Goal: Find contact information: Find contact information

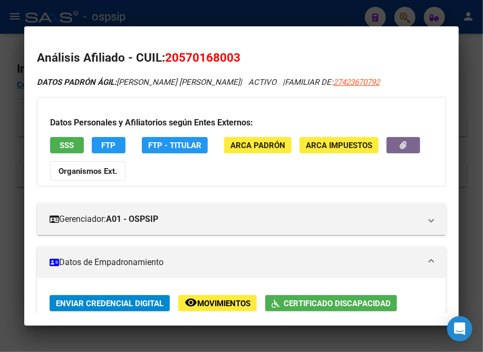
scroll to position [480, 0]
click at [193, 9] on div at bounding box center [241, 176] width 483 height 352
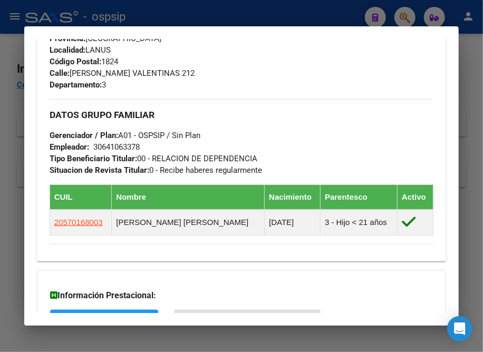
click at [147, 15] on div at bounding box center [241, 176] width 483 height 352
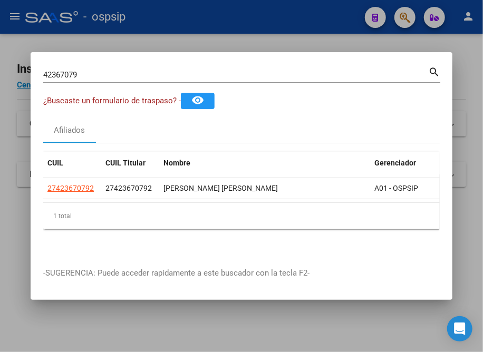
drag, startPoint x: 104, startPoint y: 77, endPoint x: 35, endPoint y: 74, distance: 69.2
click at [35, 74] on mat-dialog-content "42367079 Buscar (apellido, dni, cuil, nro traspaso, cuit, obra social) search ¿…" at bounding box center [242, 160] width 422 height 190
click at [94, 58] on mat-dialog-container "42367079 Buscar (apellido, dni, cuil, nro traspaso, cuit, obra social) search ¿…" at bounding box center [242, 176] width 422 height 248
drag, startPoint x: 90, startPoint y: 76, endPoint x: 42, endPoint y: 70, distance: 48.4
click at [42, 70] on mat-dialog-content "42367079 Buscar (apellido, dni, cuil, nro traspaso, cuit, obra social) search ¿…" at bounding box center [242, 160] width 422 height 190
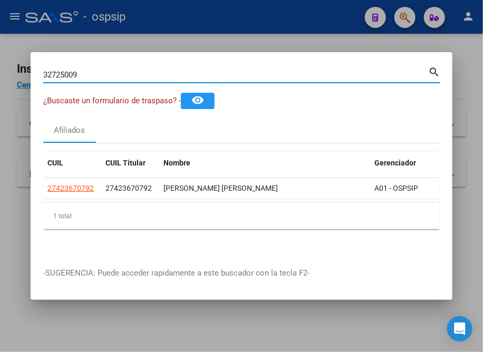
type input "32725009"
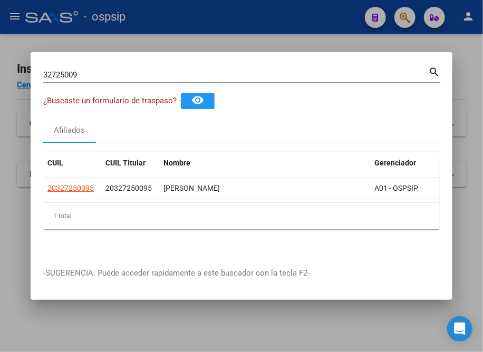
drag, startPoint x: 209, startPoint y: 198, endPoint x: 350, endPoint y: 201, distance: 141.4
click at [350, 201] on datatable-body "20327250095 20327250095 [PERSON_NAME][GEOGRAPHIC_DATA] A01 - OSPSIP" at bounding box center [241, 190] width 397 height 24
drag, startPoint x: 298, startPoint y: 196, endPoint x: 371, endPoint y: 199, distance: 73.9
click at [371, 199] on datatable-body "20327250095 20327250095 [PERSON_NAME][GEOGRAPHIC_DATA] A01 - OSPSIP" at bounding box center [241, 190] width 397 height 24
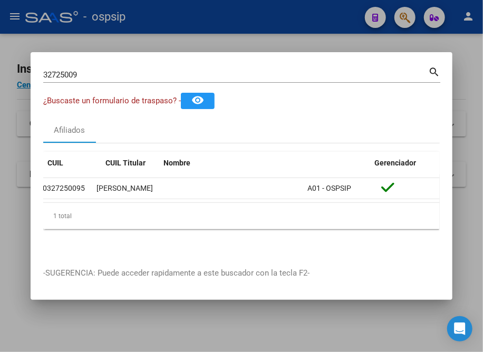
scroll to position [0, 0]
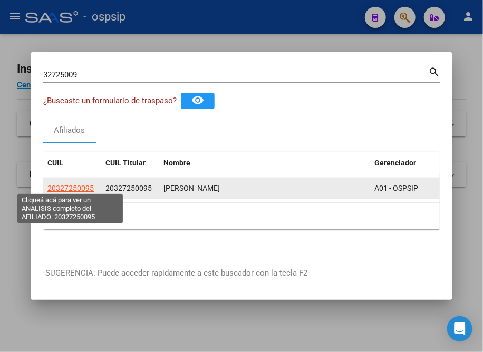
click at [70, 186] on span "20327250095" at bounding box center [70, 188] width 46 height 8
copy span "2"
type textarea "20327250095"
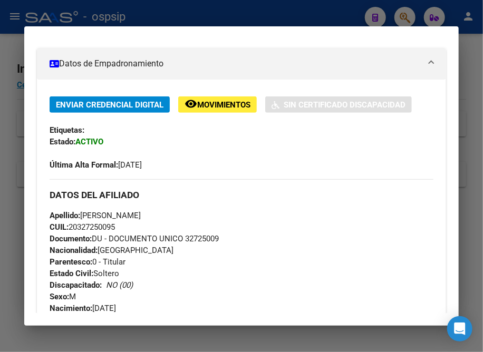
scroll to position [288, 0]
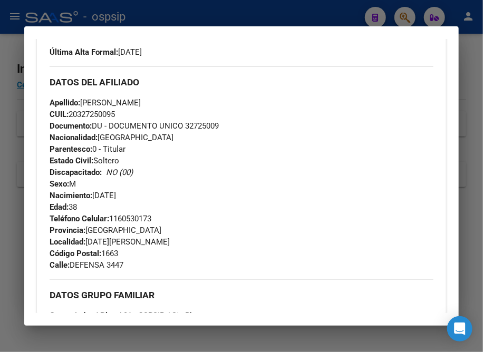
drag, startPoint x: 112, startPoint y: 225, endPoint x: 195, endPoint y: 225, distance: 82.8
click at [195, 225] on div "Teléfono Celular: [PHONE_NUMBER] Provincia: [GEOGRAPHIC_DATA] Localidad: [GEOGR…" at bounding box center [242, 242] width 384 height 58
copy span "1160530173"
